Goal: Task Accomplishment & Management: Use online tool/utility

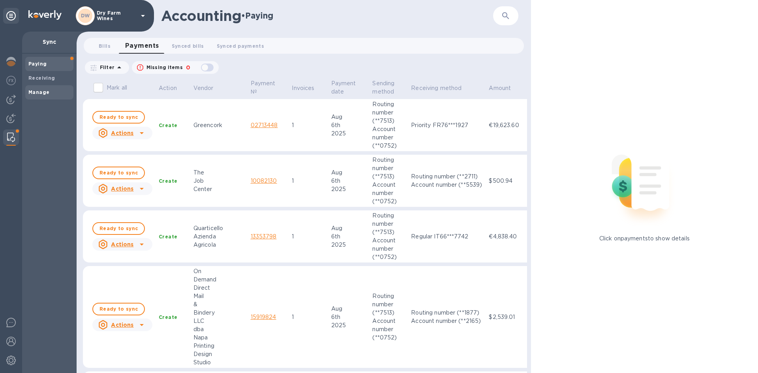
click at [47, 86] on div "Manage" at bounding box center [49, 92] width 48 height 14
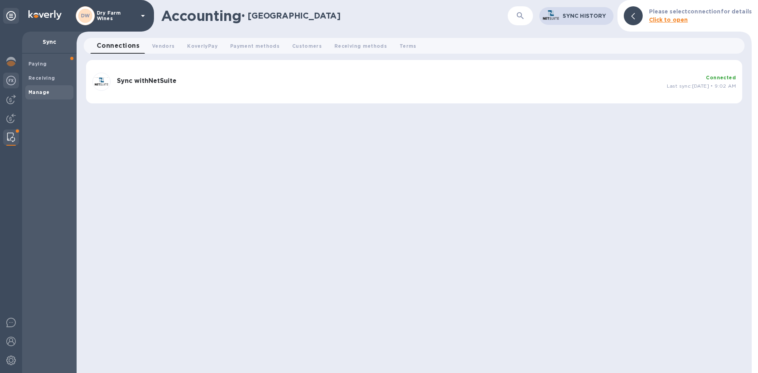
click at [13, 78] on img at bounding box center [10, 80] width 9 height 9
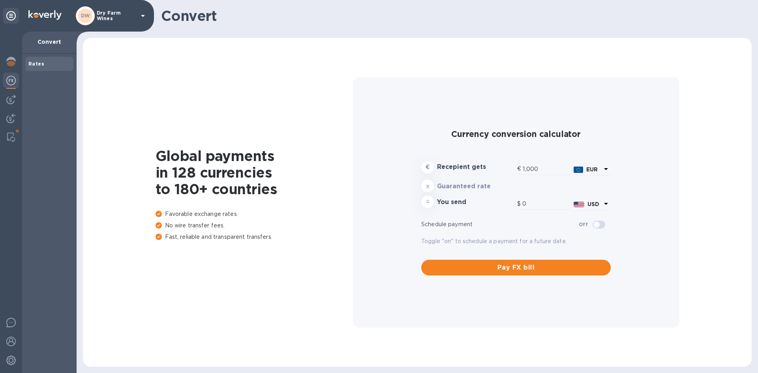
click at [122, 21] on div "DW Dry Farm Wines" at bounding box center [112, 15] width 72 height 19
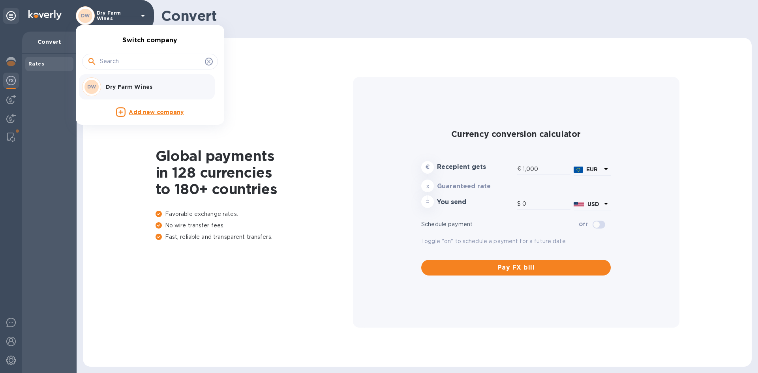
type input "1,163.32"
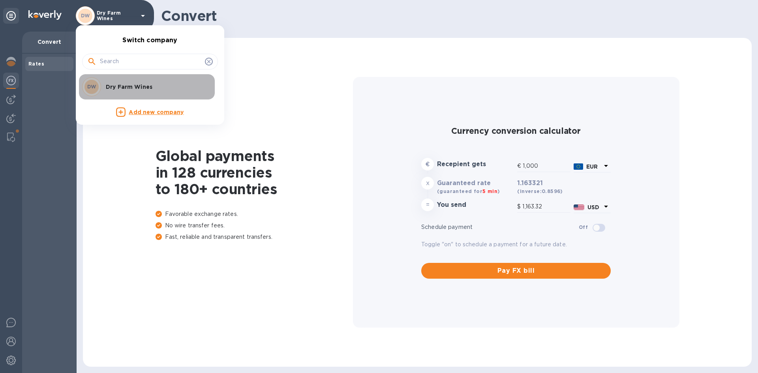
click at [115, 92] on div "DW Dry Farm Wines" at bounding box center [143, 86] width 123 height 19
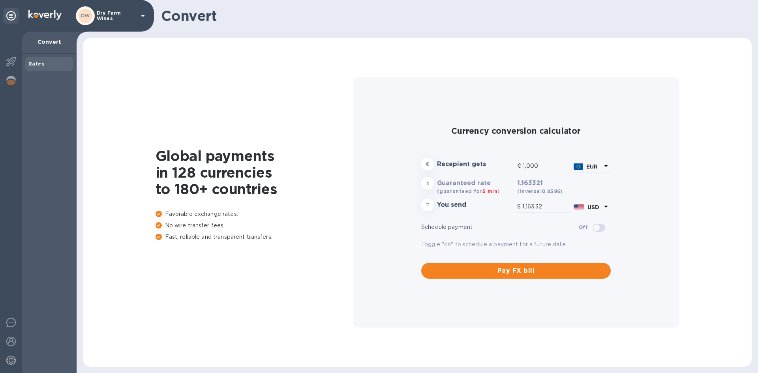
type input "1,163.32"
click at [15, 96] on img at bounding box center [10, 99] width 9 height 9
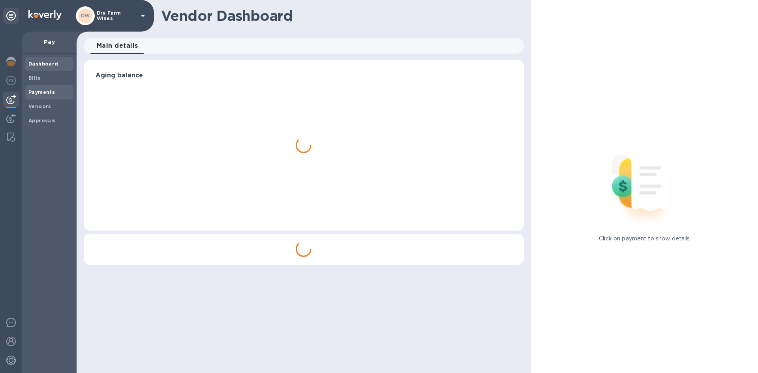
click at [36, 88] on span "Payments" at bounding box center [41, 92] width 26 height 8
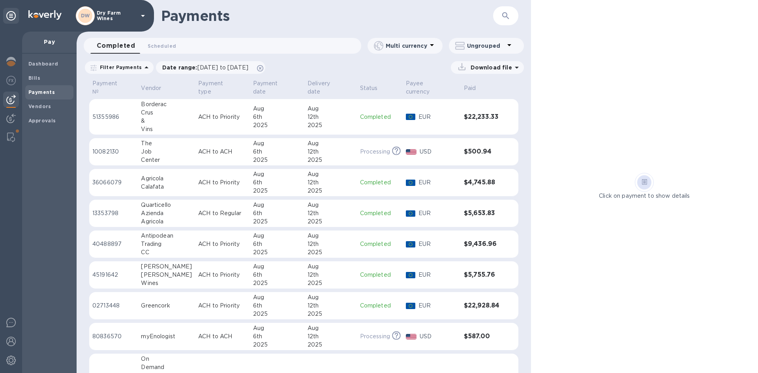
click at [226, 272] on p "ACH to Priority" at bounding box center [222, 275] width 48 height 8
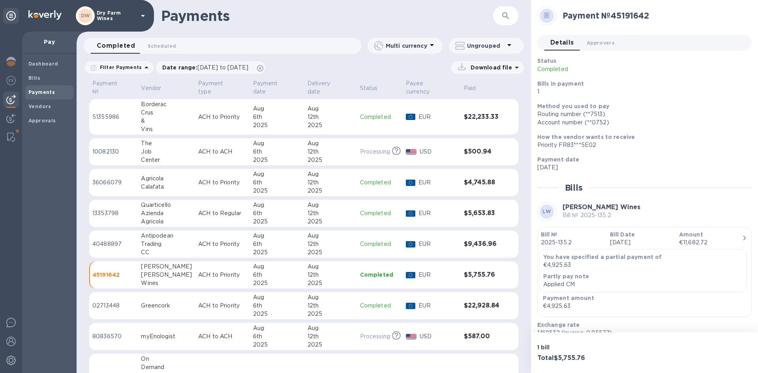
click at [201, 182] on td "ACH to Priority" at bounding box center [222, 183] width 55 height 28
drag, startPoint x: 26, startPoint y: 122, endPoint x: 57, endPoint y: 97, distance: 39.5
click at [26, 122] on div "Approvals" at bounding box center [49, 121] width 48 height 14
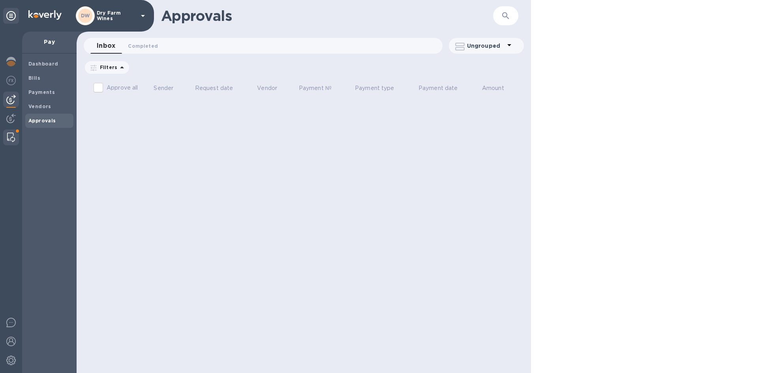
click at [9, 133] on img at bounding box center [11, 137] width 8 height 9
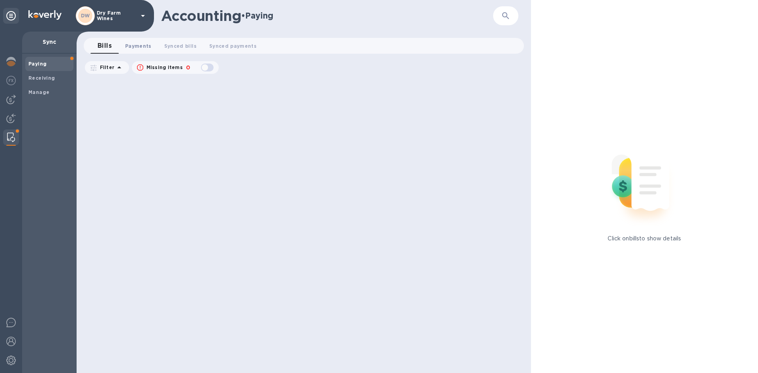
click at [144, 49] on span "Payments 0" at bounding box center [138, 46] width 26 height 8
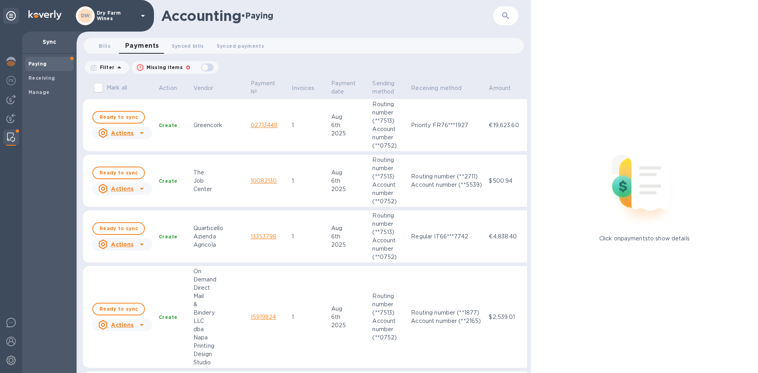
click at [98, 85] on input "Mark all" at bounding box center [98, 87] width 17 height 17
checkbox input "true"
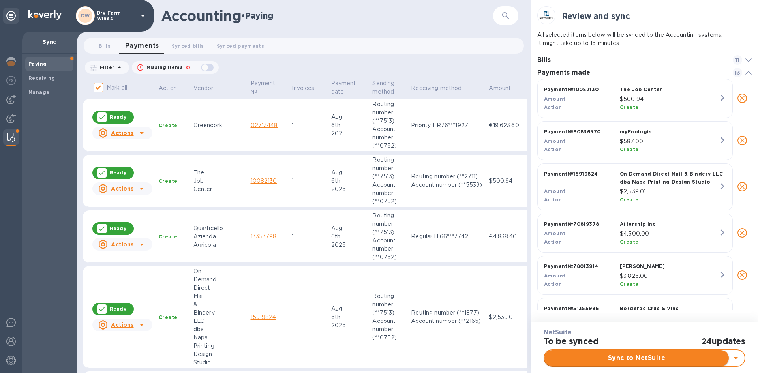
click at [676, 359] on span "Sync to NetSuite" at bounding box center [637, 357] width 172 height 9
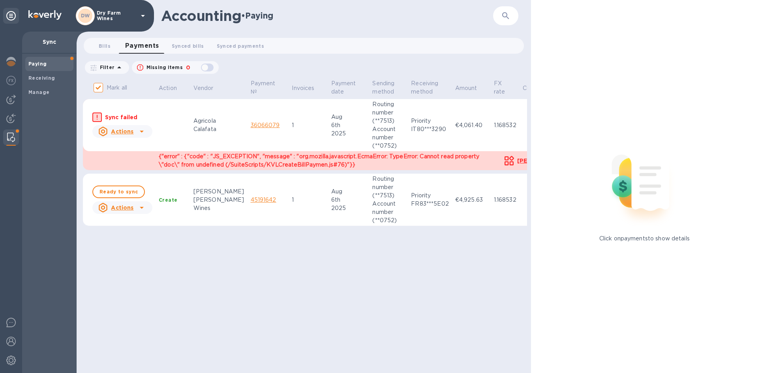
click at [141, 133] on icon at bounding box center [141, 131] width 9 height 9
click at [150, 165] on b "Mark as synced" at bounding box center [152, 163] width 44 height 6
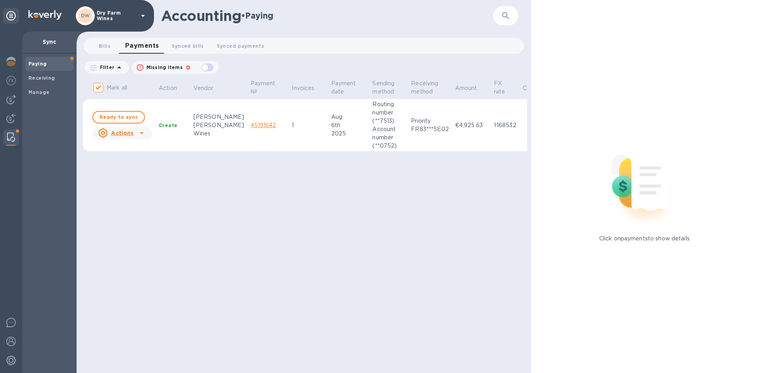
checkbox input "false"
click at [145, 133] on icon at bounding box center [141, 132] width 9 height 9
click at [154, 166] on b "Mark as synced" at bounding box center [152, 165] width 44 height 6
